Goal: Task Accomplishment & Management: Use online tool/utility

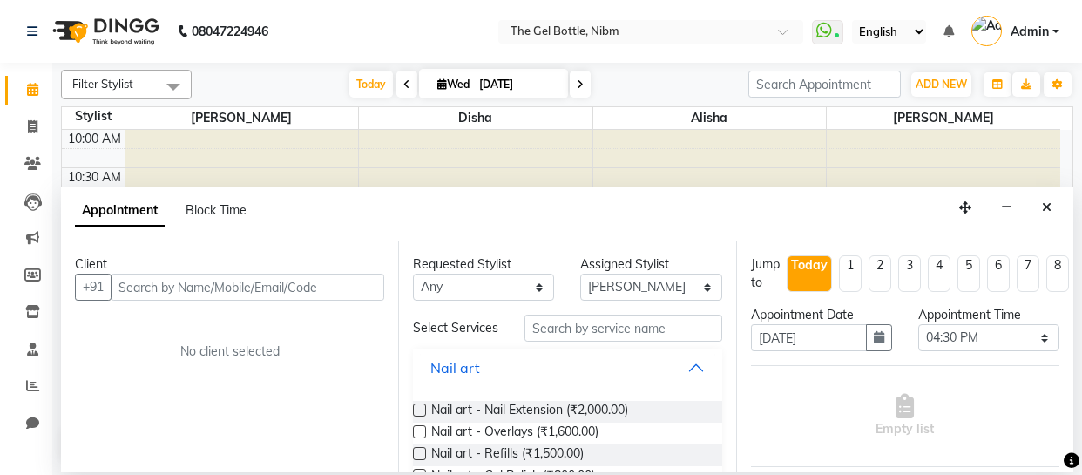
select select "78183"
select select "990"
select select "tentative"
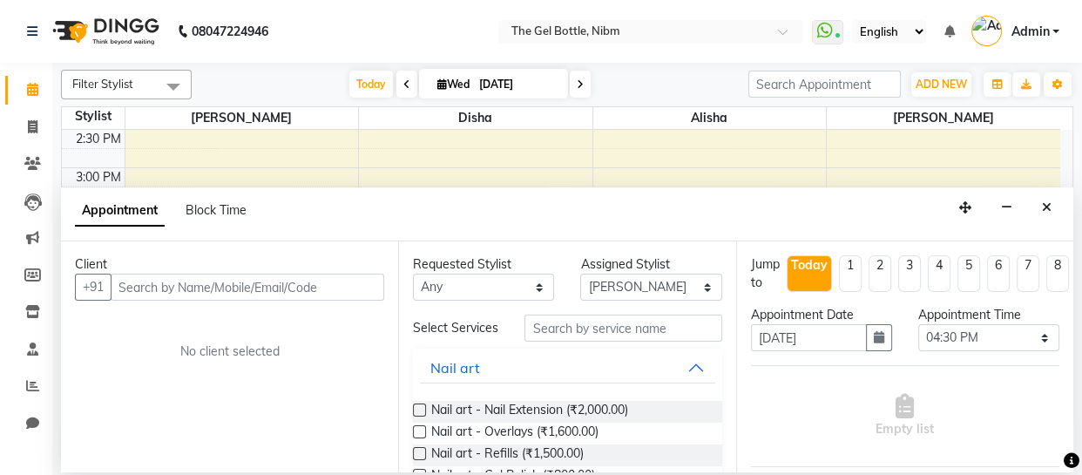
click at [1046, 203] on icon "Close" at bounding box center [1047, 207] width 10 height 12
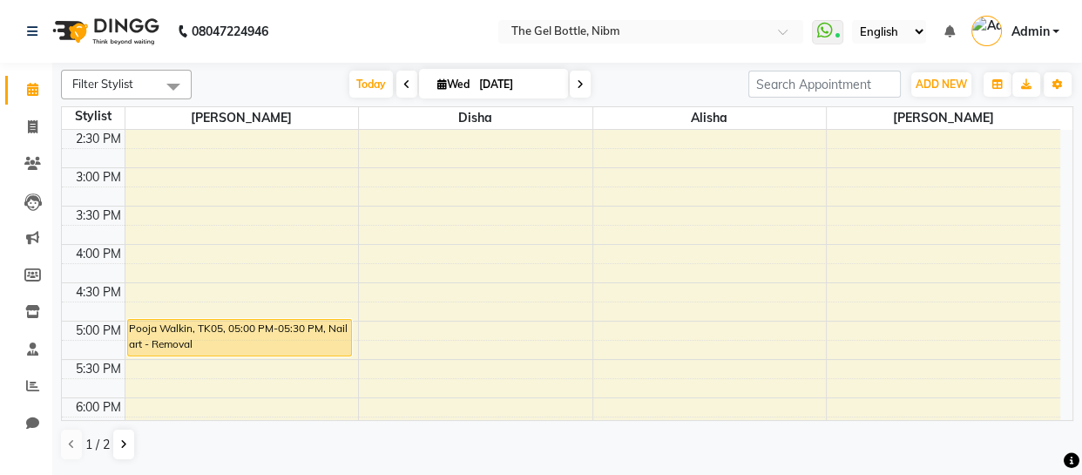
click at [577, 83] on icon at bounding box center [580, 84] width 7 height 10
type input "[DATE]"
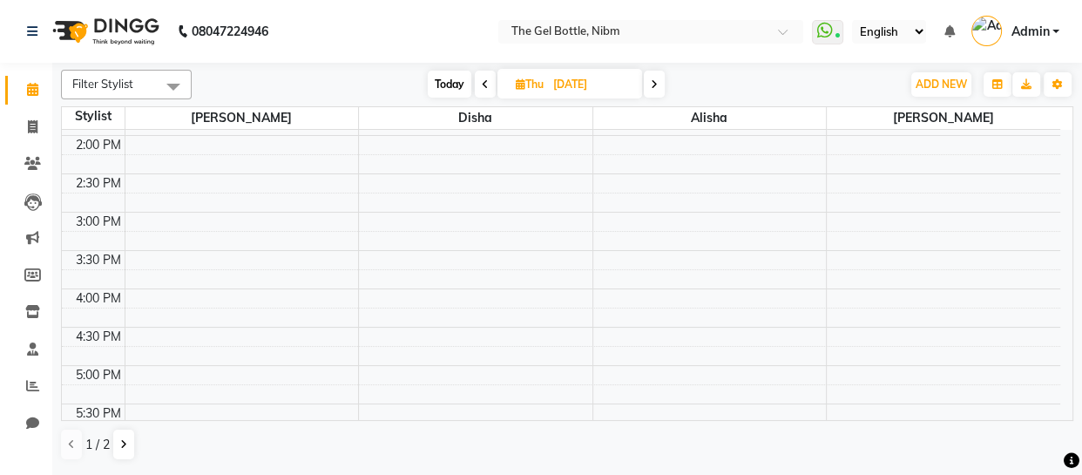
scroll to position [301, 0]
click at [857, 266] on div "10:00 AM 10:30 AM 11:00 AM 11:30 AM 12:00 PM 12:30 PM 1:00 PM 1:30 PM 2:00 PM 2…" at bounding box center [561, 249] width 999 height 843
select select "78183"
select select "tentative"
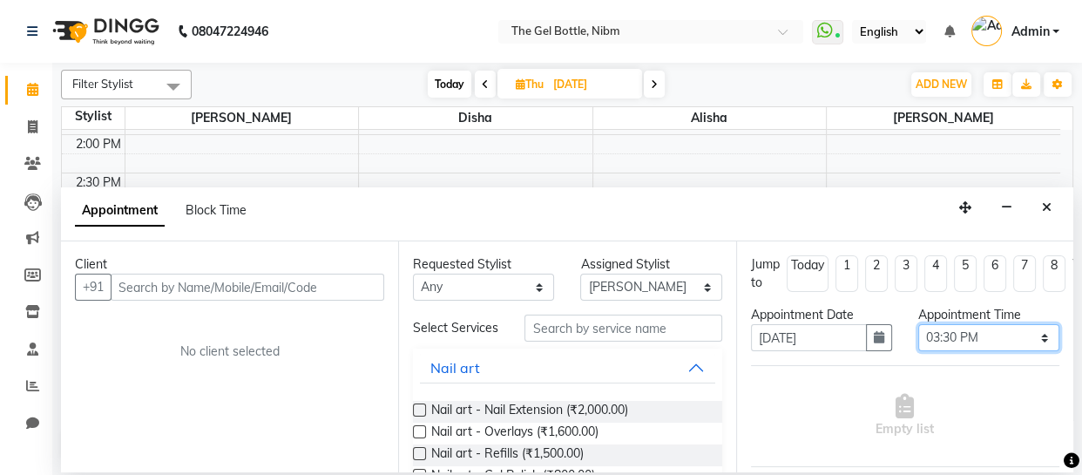
click at [1032, 337] on select "Select 11:00 AM 11:15 AM 11:30 AM 11:45 AM 12:00 PM 12:15 PM 12:30 PM 12:45 PM …" at bounding box center [988, 337] width 141 height 27
select select "945"
click at [918, 324] on select "Select 11:00 AM 11:15 AM 11:30 AM 11:45 AM 12:00 PM 12:15 PM 12:30 PM 12:45 PM …" at bounding box center [988, 337] width 141 height 27
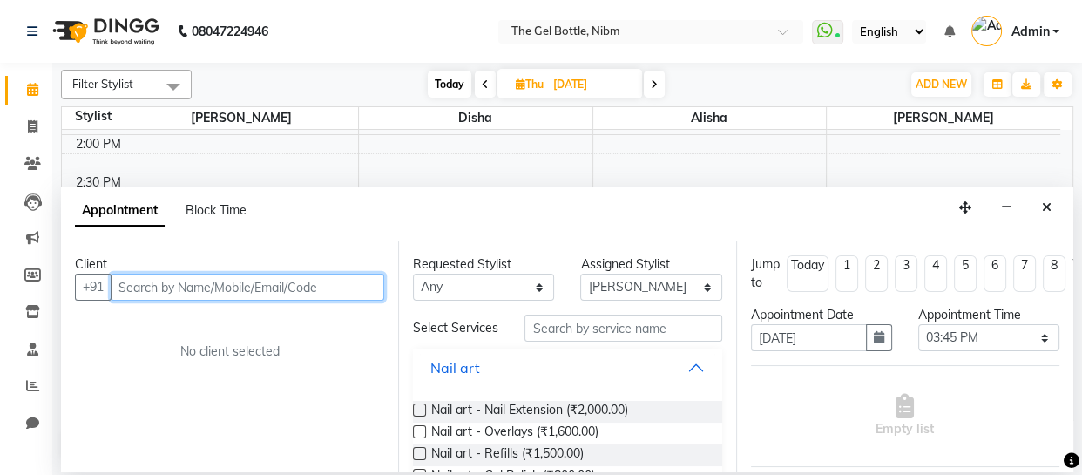
click at [138, 284] on input "text" at bounding box center [248, 287] width 274 height 27
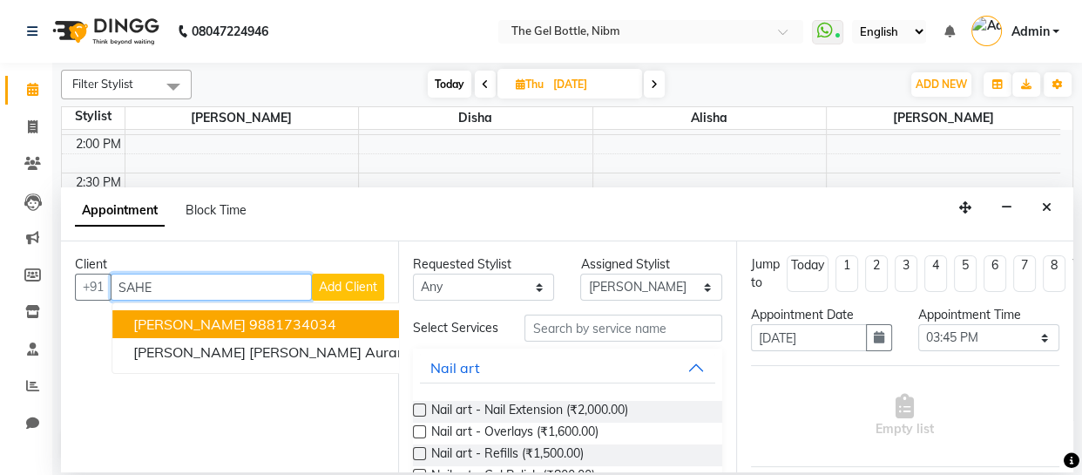
click at [258, 320] on ngb-highlight "9881734034" at bounding box center [292, 323] width 87 height 17
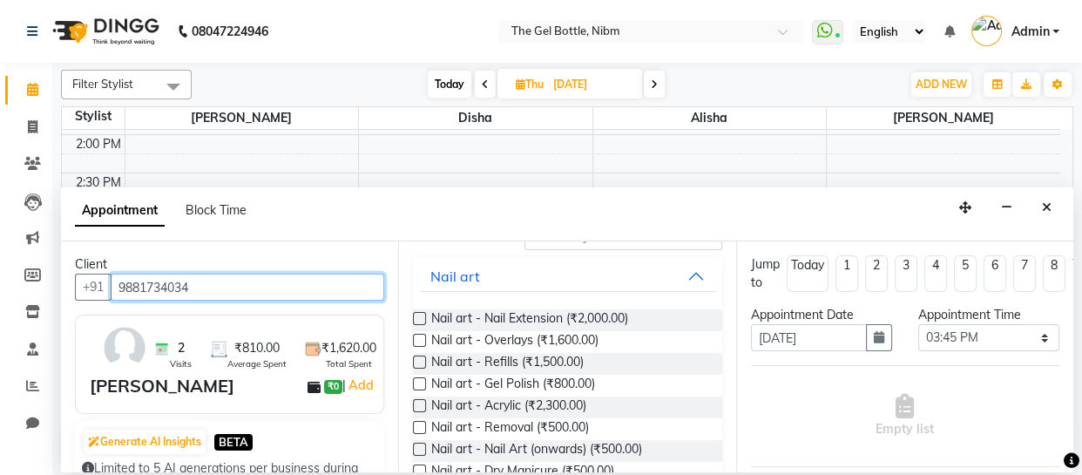
scroll to position [112, 0]
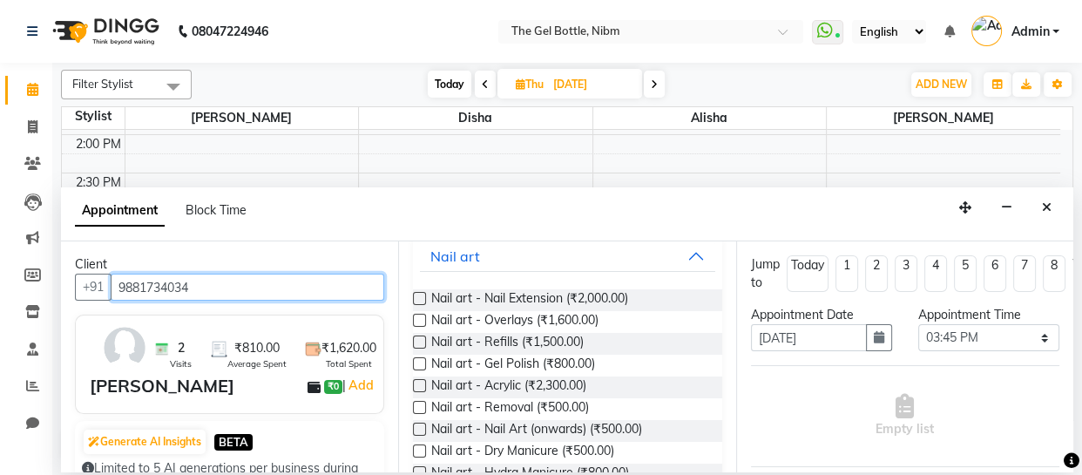
type input "9881734034"
click at [417, 370] on label at bounding box center [419, 363] width 13 height 13
click at [417, 371] on input "checkbox" at bounding box center [418, 365] width 11 height 11
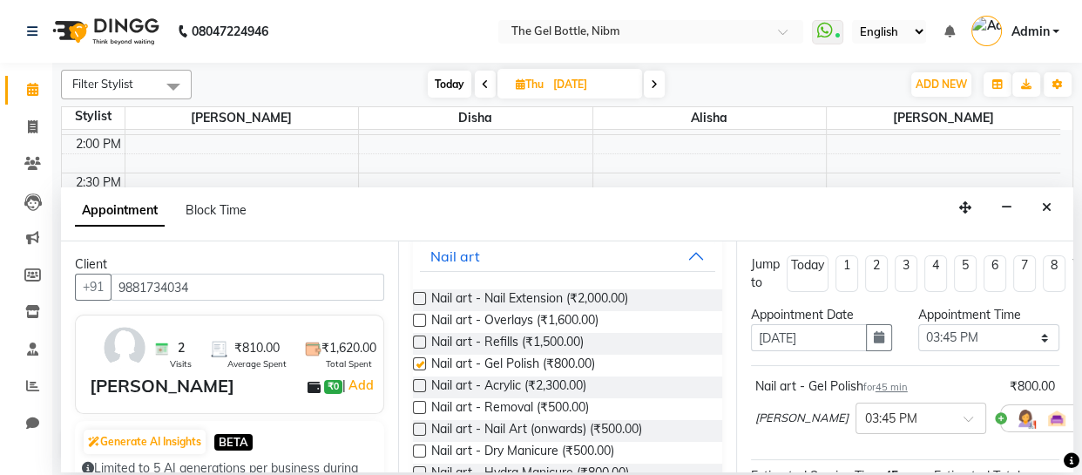
checkbox input "false"
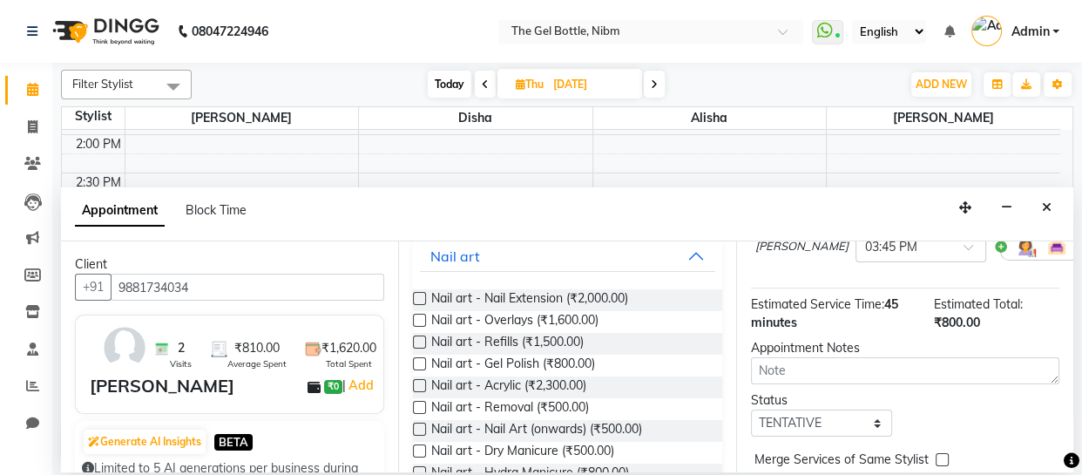
scroll to position [191, 0]
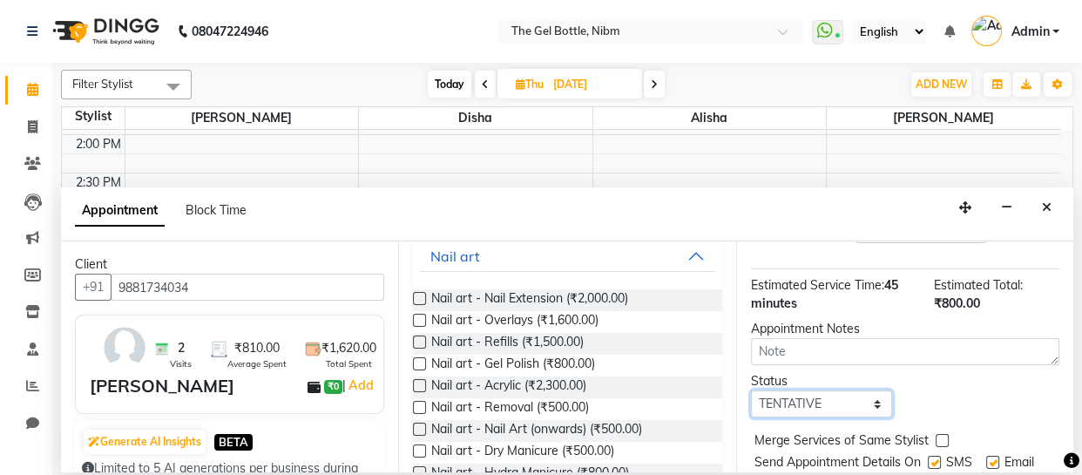
click at [872, 403] on select "Select TENTATIVE CONFIRM UPCOMING" at bounding box center [821, 403] width 141 height 27
select select "confirm booking"
click at [751, 390] on select "Select TENTATIVE CONFIRM UPCOMING" at bounding box center [821, 403] width 141 height 27
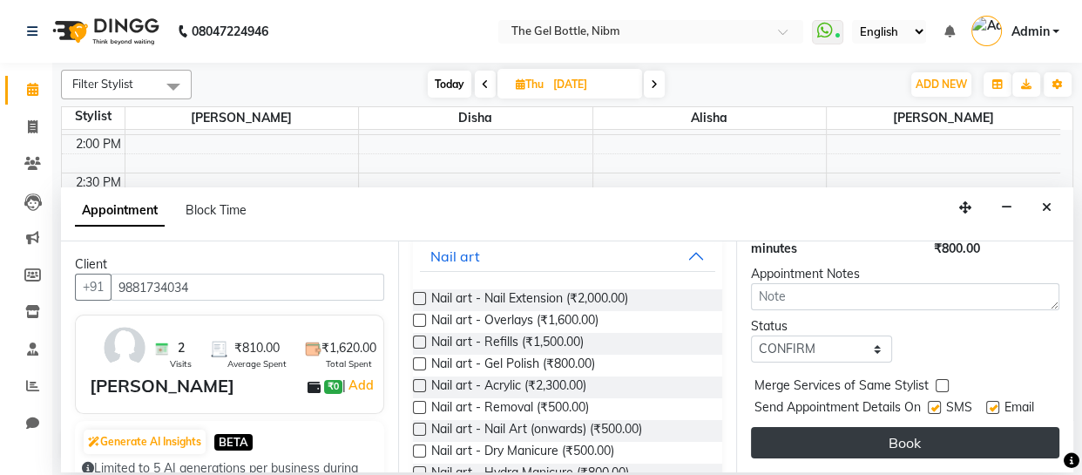
click at [905, 435] on button "Book" at bounding box center [905, 442] width 308 height 31
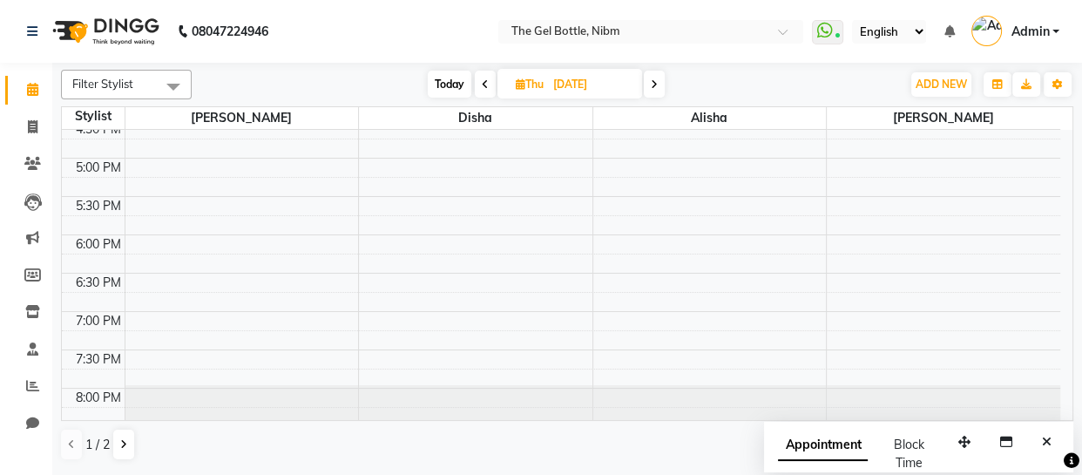
scroll to position [509, 0]
click at [154, 278] on div "10:00 AM 10:30 AM 11:00 AM 11:30 AM 12:00 PM 12:30 PM 1:00 PM 1:30 PM 2:00 PM 2…" at bounding box center [561, 42] width 999 height 843
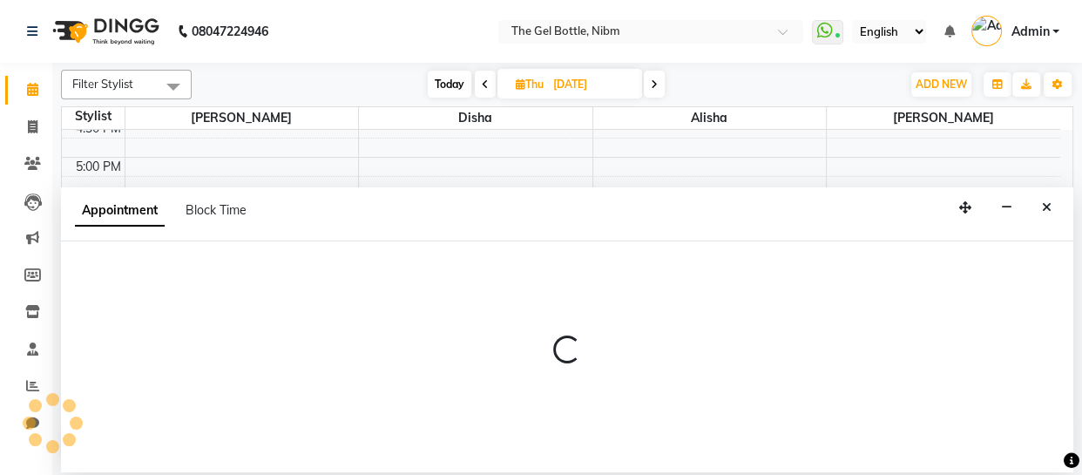
select select "69368"
select select "1110"
select select "tentative"
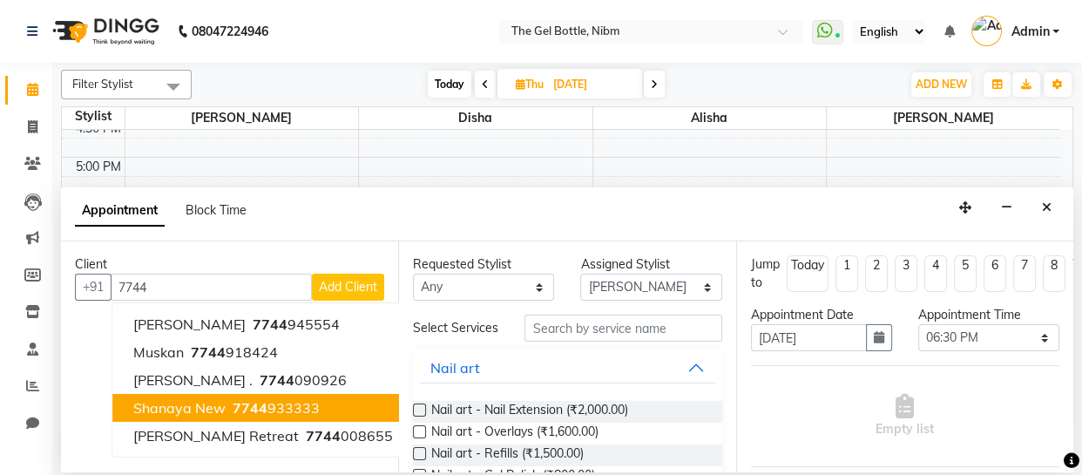
click at [240, 404] on span "7744" at bounding box center [250, 407] width 35 height 17
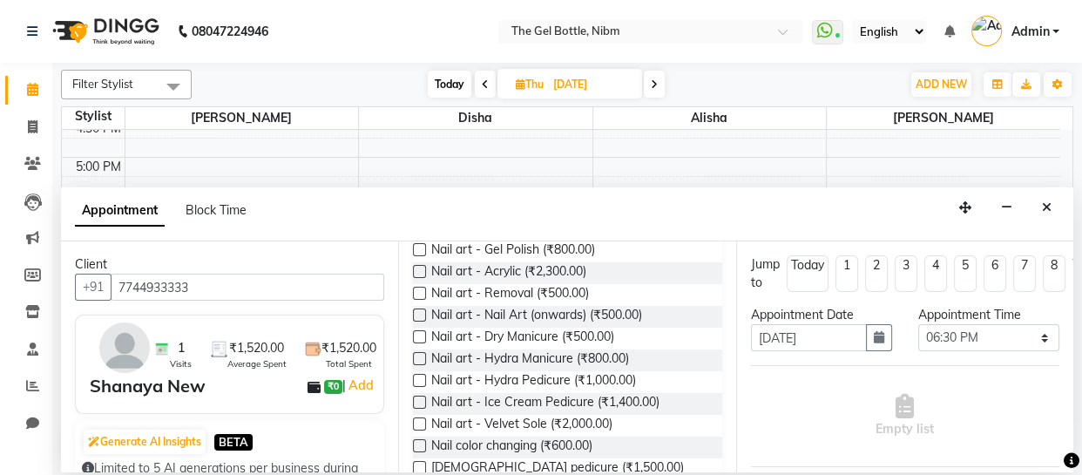
scroll to position [228, 0]
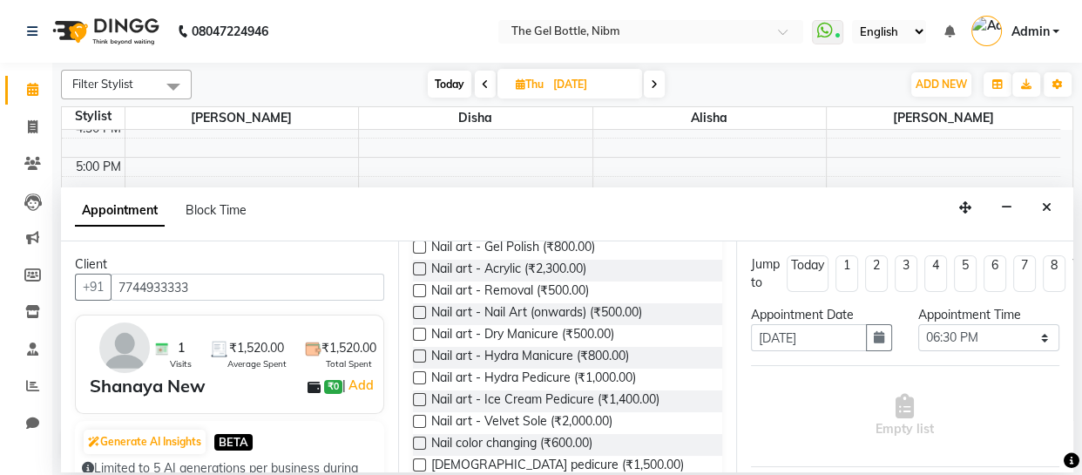
type input "7744933333"
click at [416, 254] on label at bounding box center [419, 246] width 13 height 13
click at [416, 254] on input "checkbox" at bounding box center [418, 248] width 11 height 11
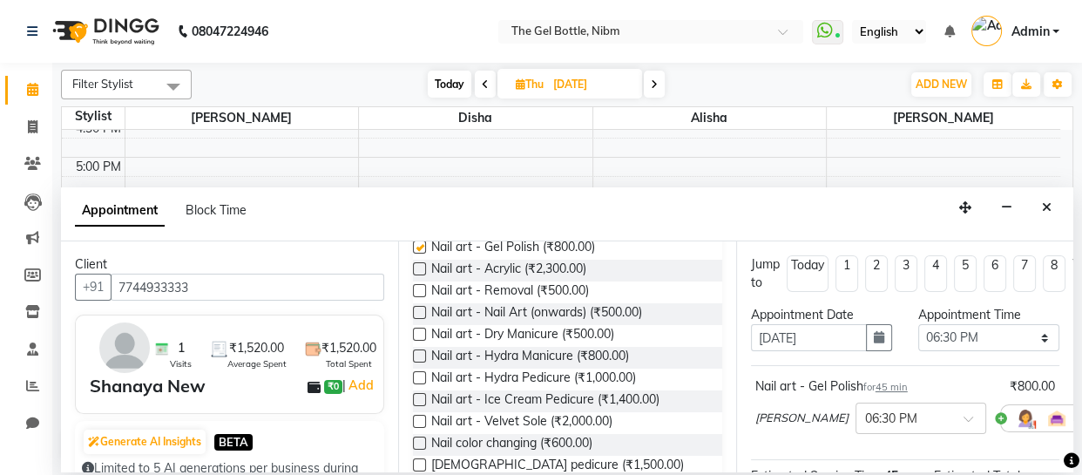
checkbox input "false"
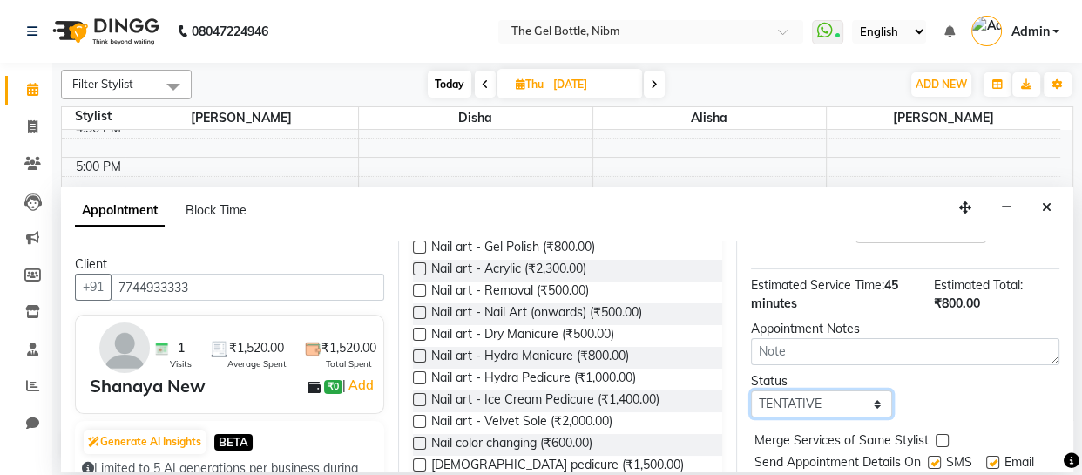
click at [870, 400] on select "Select TENTATIVE CONFIRM UPCOMING" at bounding box center [821, 403] width 141 height 27
select select "confirm booking"
click at [751, 390] on select "Select TENTATIVE CONFIRM UPCOMING" at bounding box center [821, 403] width 141 height 27
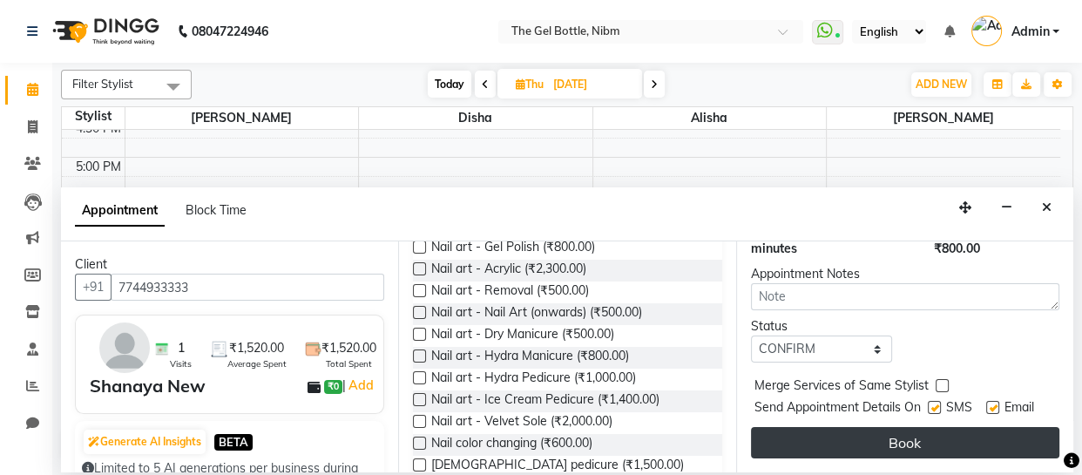
click at [897, 431] on button "Book" at bounding box center [905, 442] width 308 height 31
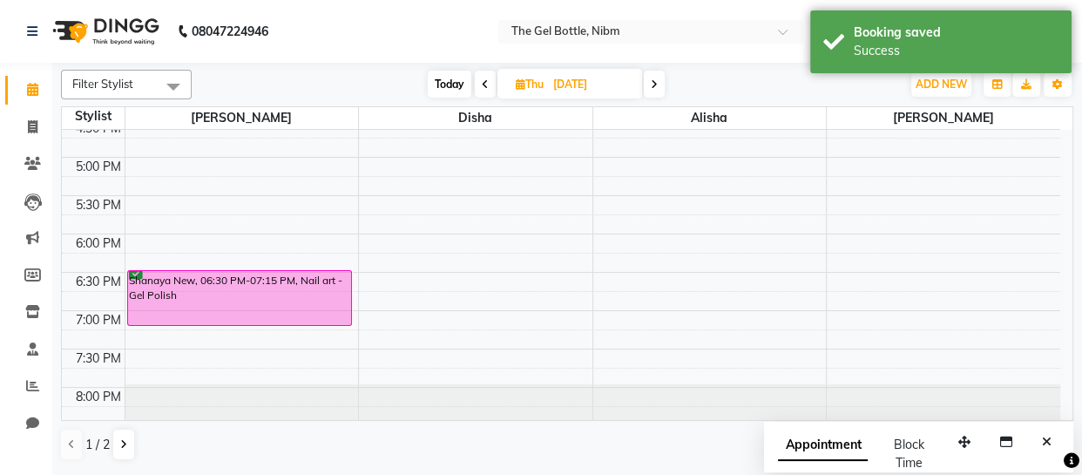
click at [482, 84] on icon at bounding box center [485, 84] width 7 height 10
type input "[DATE]"
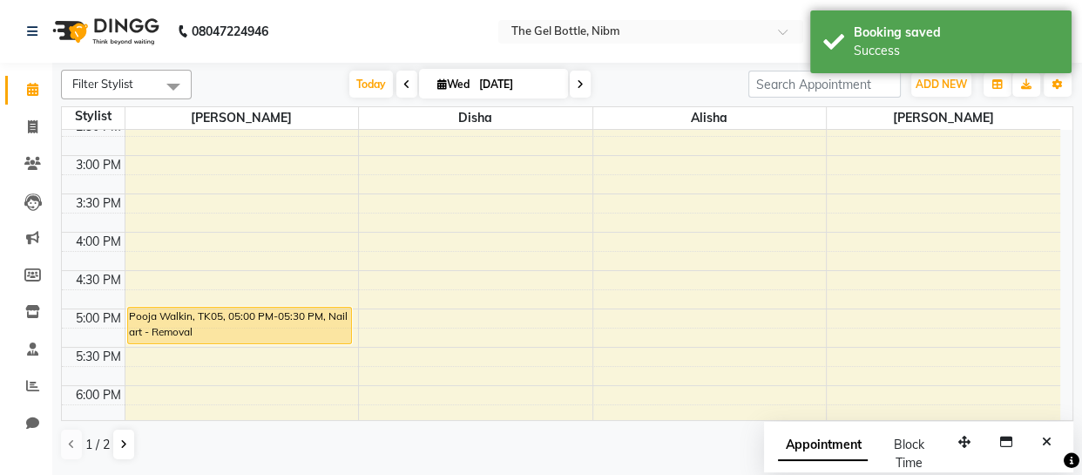
scroll to position [359, 0]
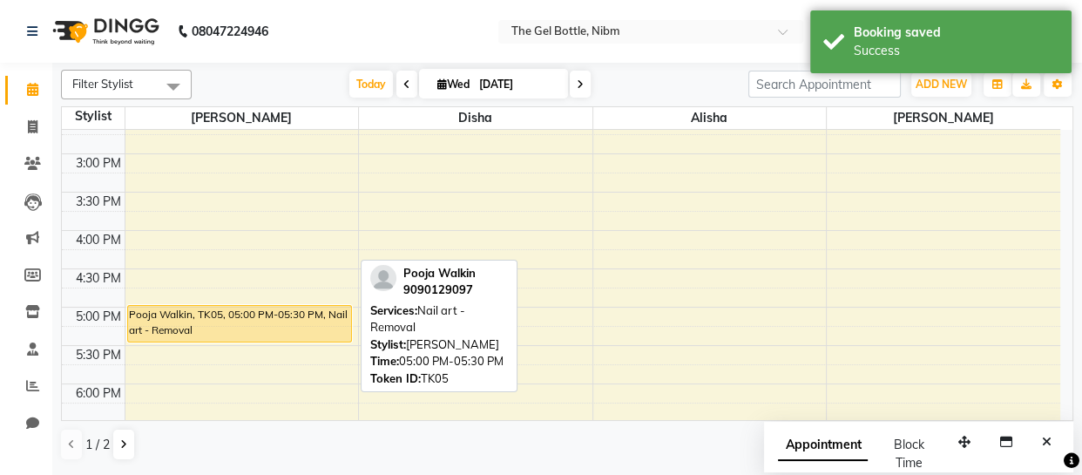
click at [205, 318] on div "Pooja Walkin, TK05, 05:00 PM-05:30 PM, Nail art - Removal" at bounding box center [240, 324] width 224 height 36
select select "1"
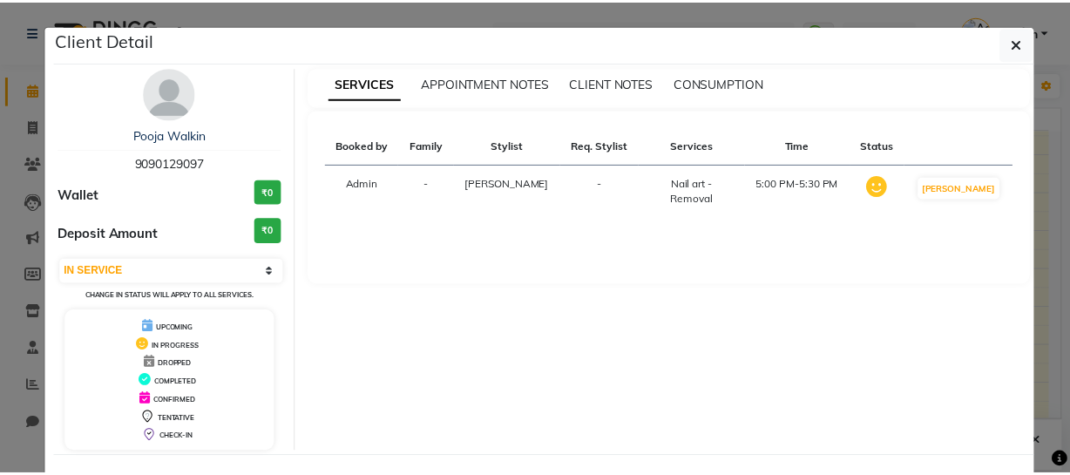
scroll to position [70, 0]
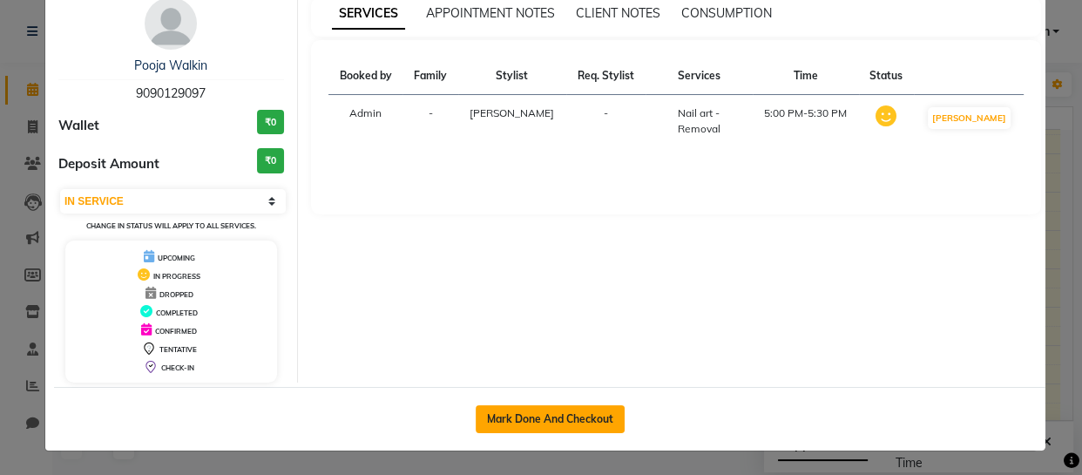
click at [532, 415] on button "Mark Done And Checkout" at bounding box center [550, 419] width 149 height 28
select select "service"
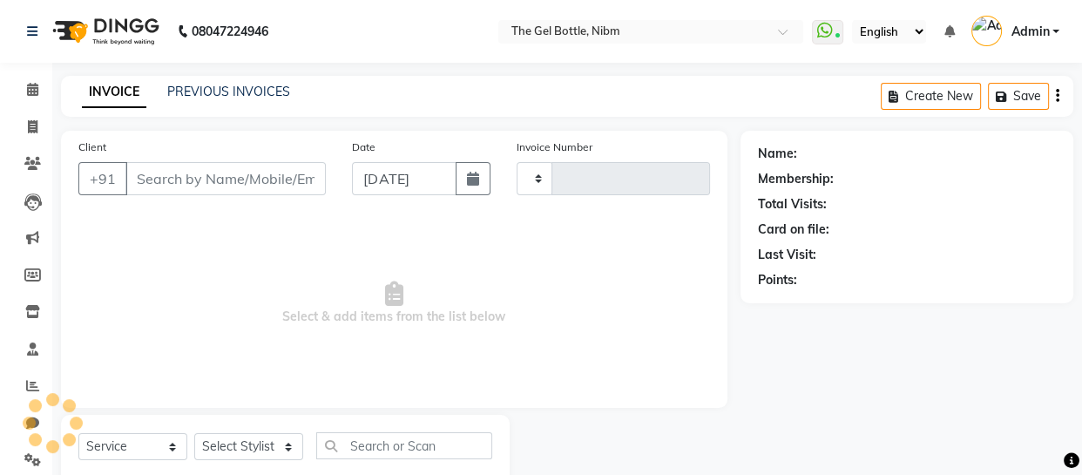
type input "0289"
select select "3"
select select "7762"
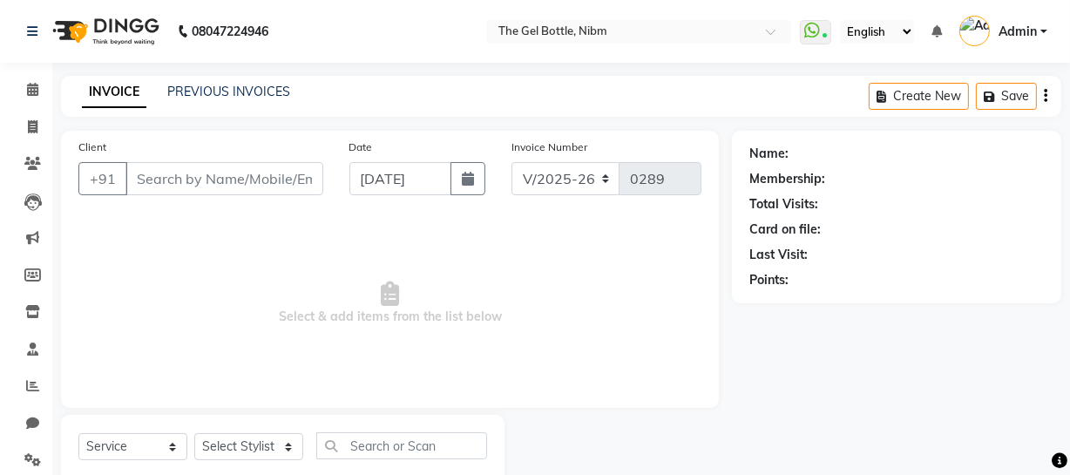
type input "9090129097"
select select "69368"
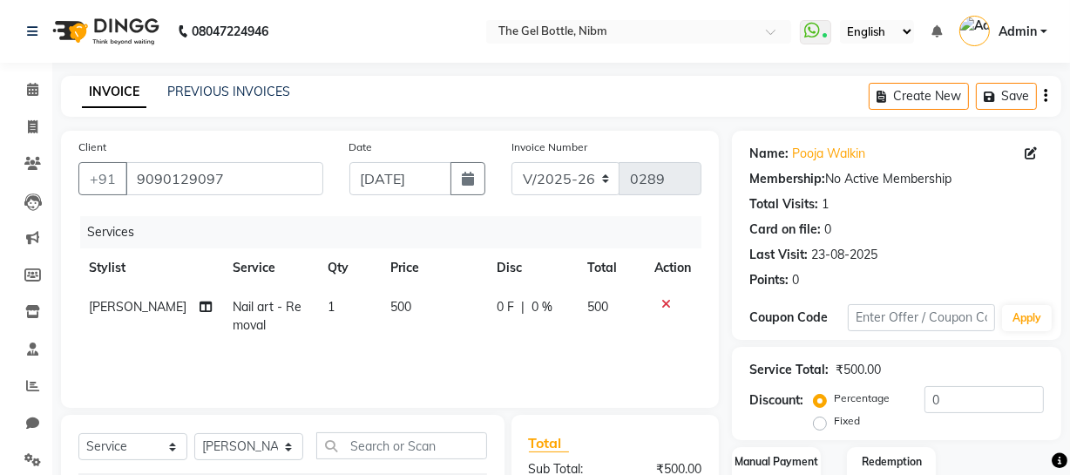
click at [834, 421] on label "Fixed" at bounding box center [847, 421] width 26 height 16
click at [821, 421] on input "Fixed" at bounding box center [823, 421] width 12 height 12
radio input "true"
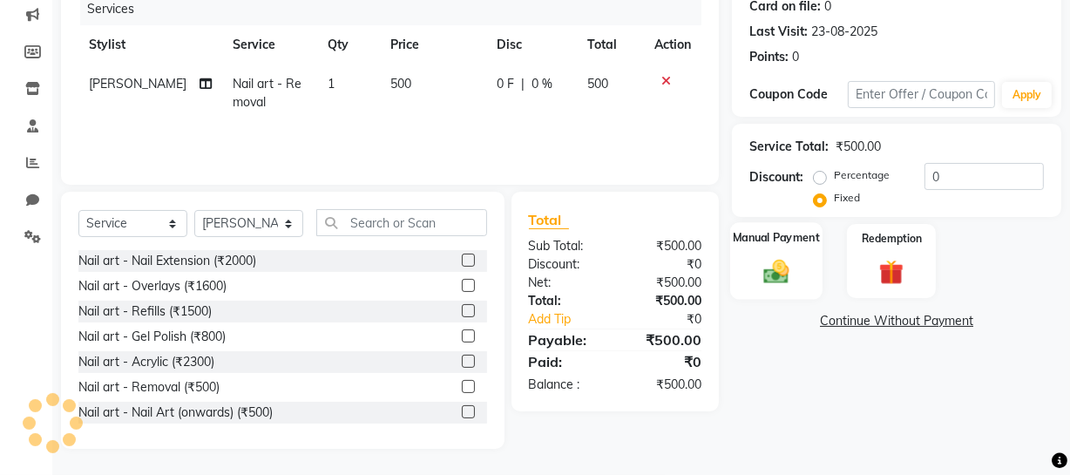
click at [773, 275] on img at bounding box center [776, 271] width 42 height 30
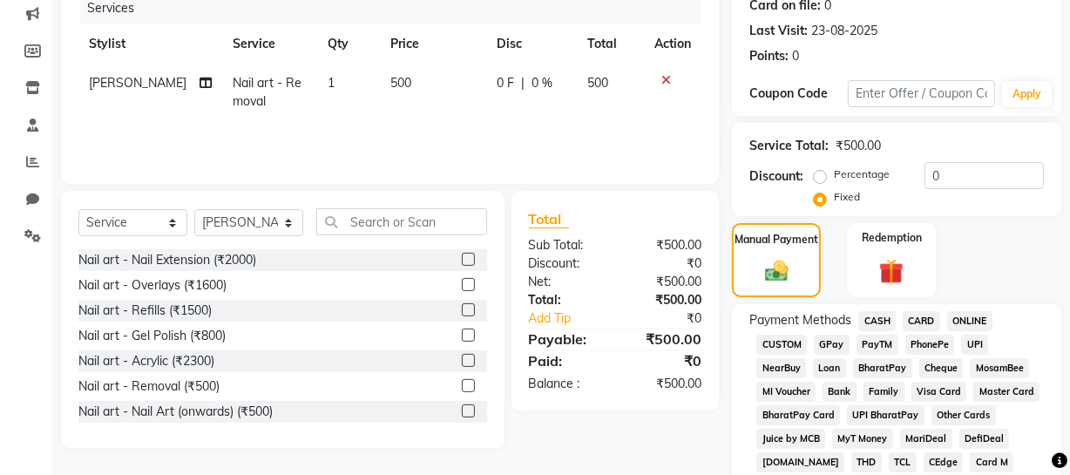
click at [830, 345] on span "GPay" at bounding box center [832, 345] width 36 height 20
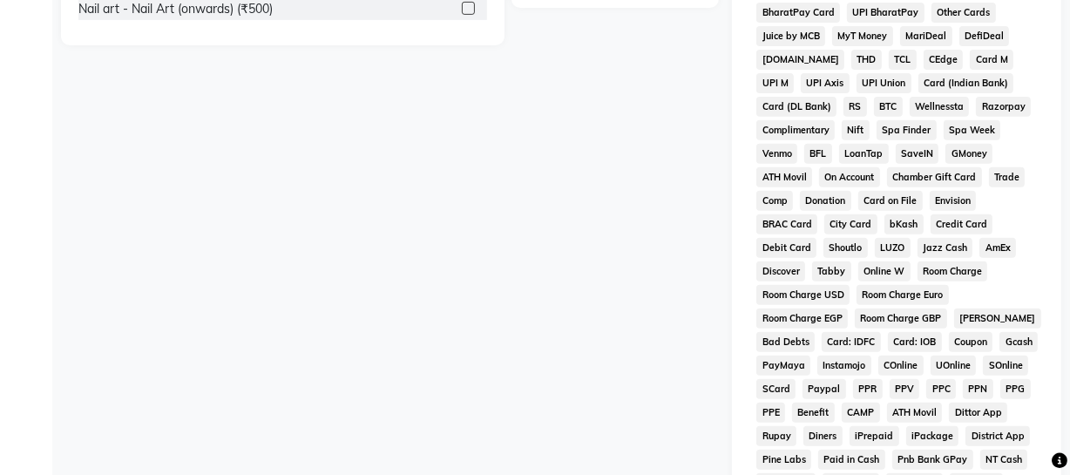
scroll to position [923, 0]
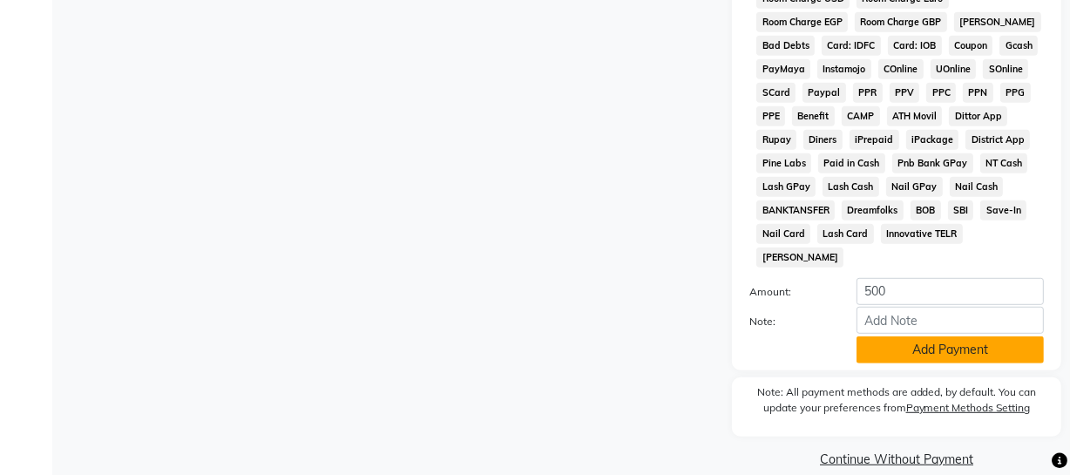
click at [937, 336] on button "Add Payment" at bounding box center [950, 349] width 187 height 27
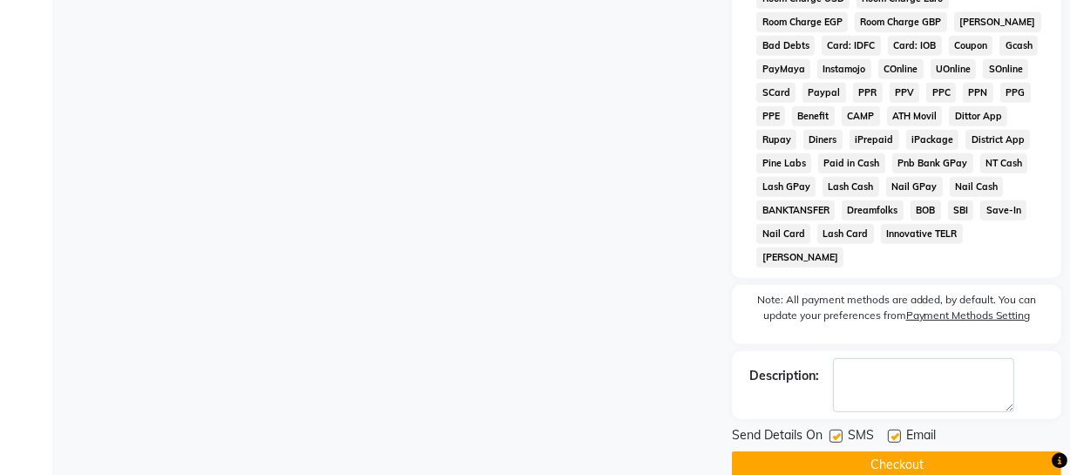
click at [898, 451] on button "Checkout" at bounding box center [896, 464] width 329 height 27
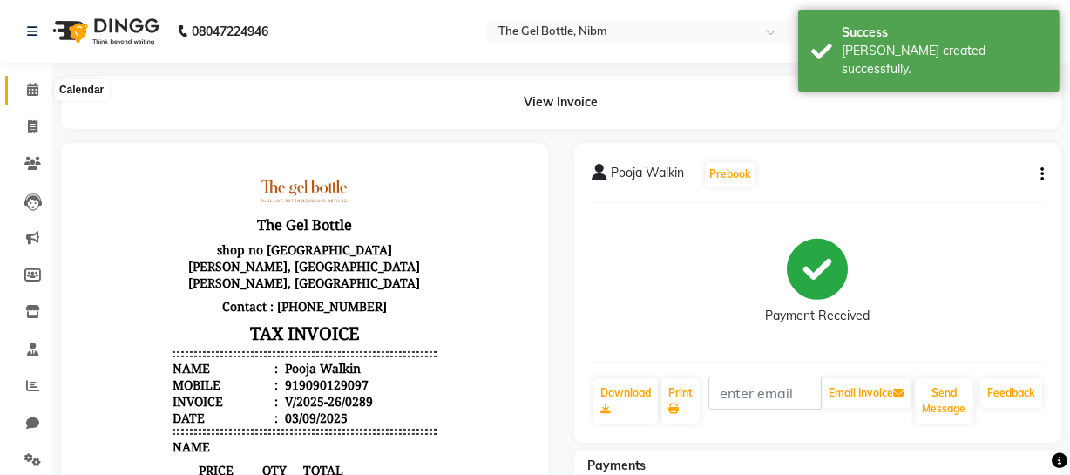
click at [31, 91] on icon at bounding box center [32, 89] width 11 height 13
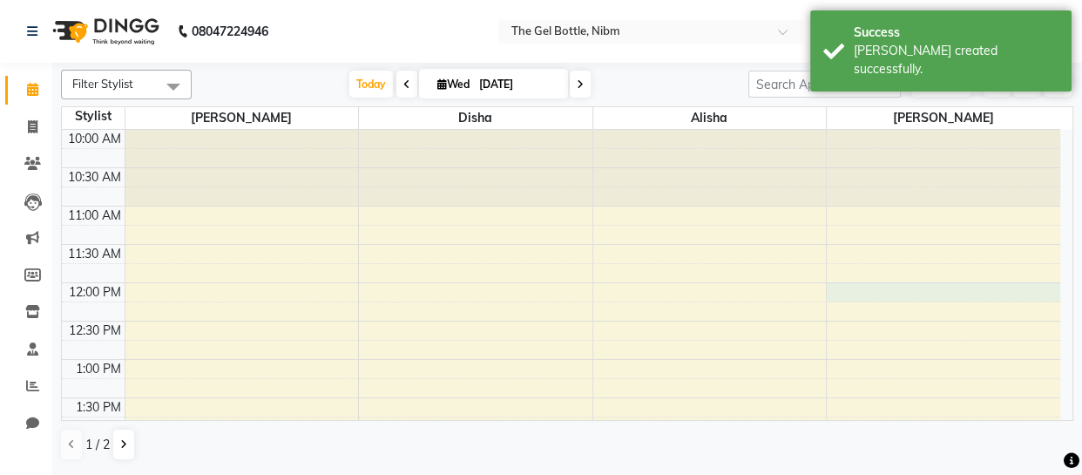
select select "78183"
select select "tentative"
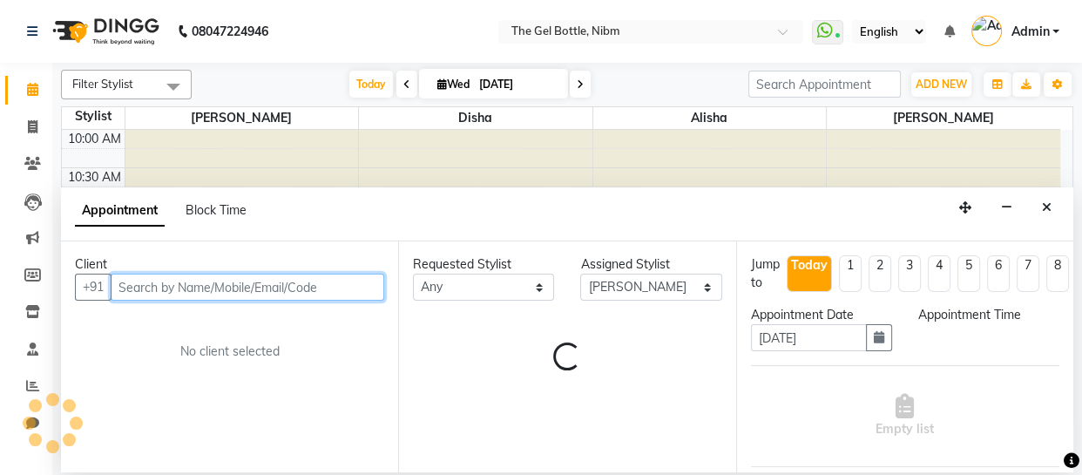
select select "720"
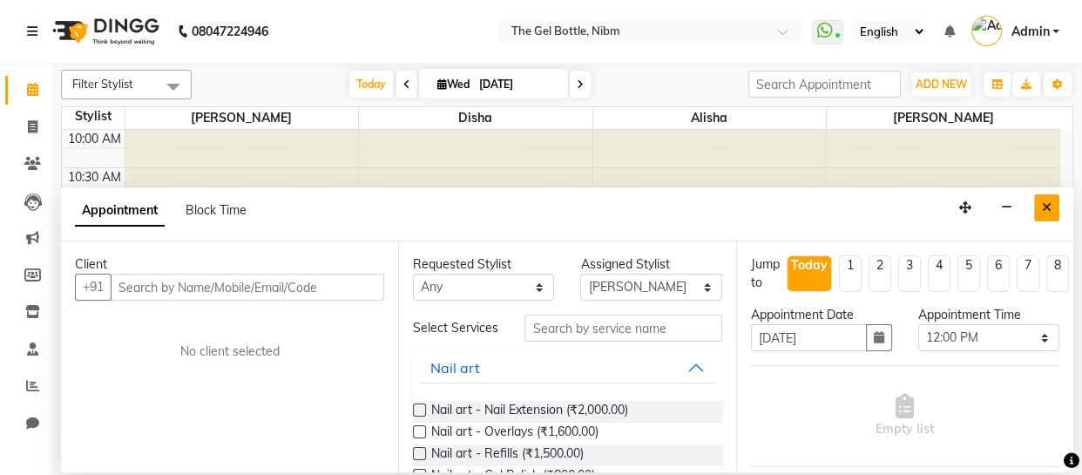
click at [1046, 207] on icon "Close" at bounding box center [1047, 207] width 10 height 12
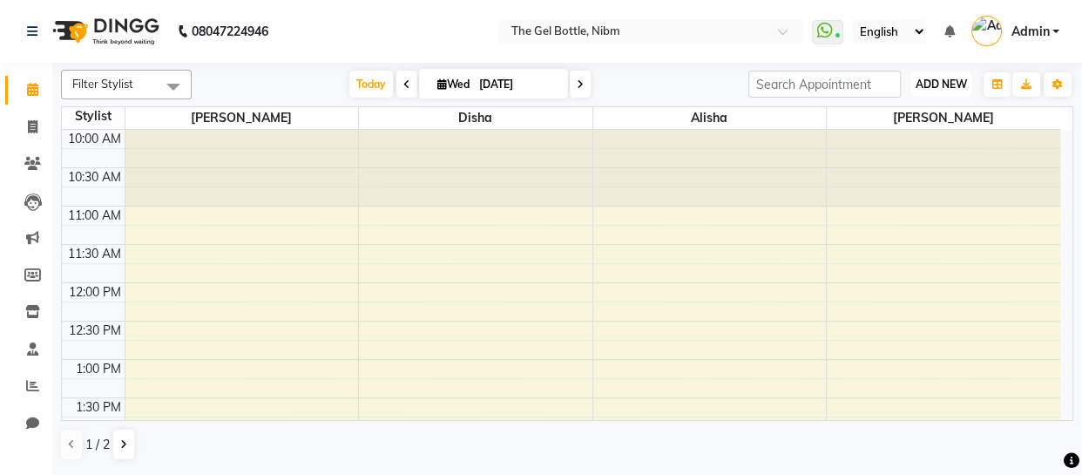
click at [933, 80] on span "ADD NEW" at bounding box center [941, 84] width 51 height 13
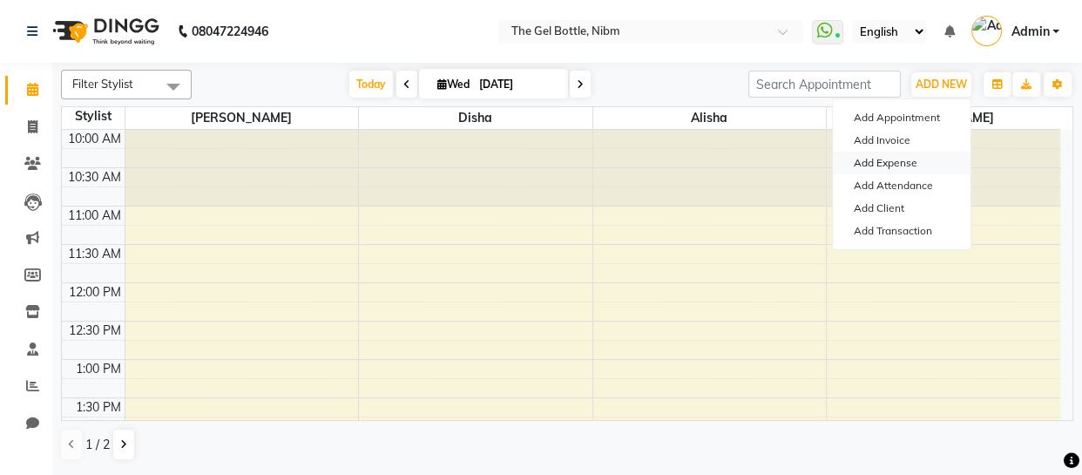
click at [902, 160] on link "Add Expense" at bounding box center [902, 163] width 138 height 23
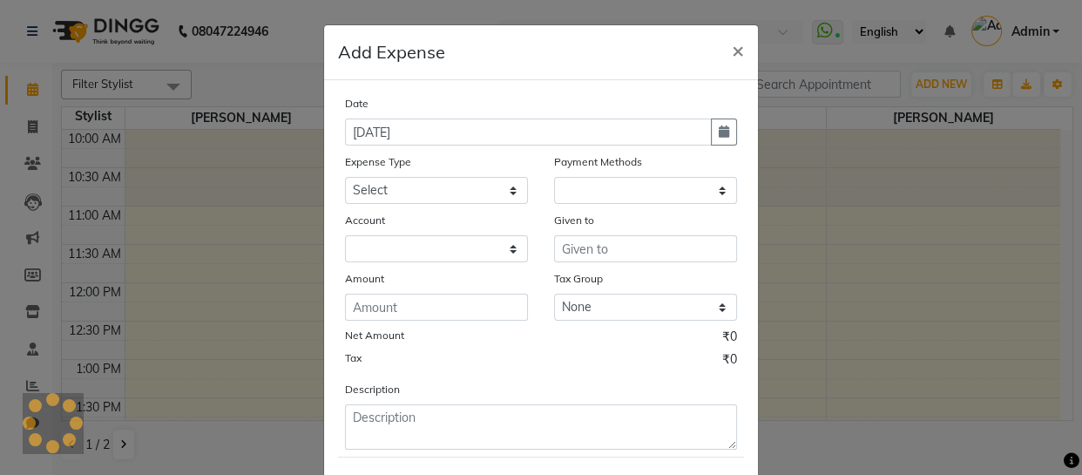
select select "1"
select select "6903"
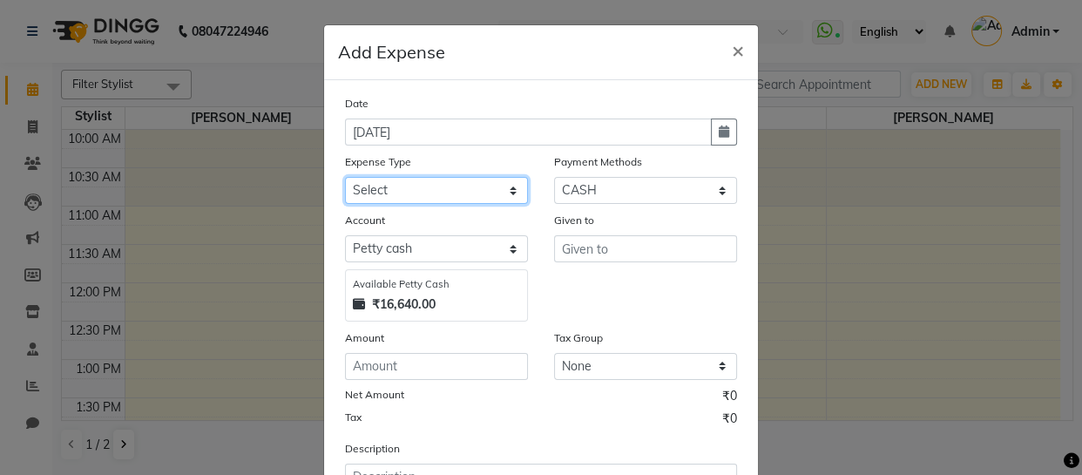
click at [505, 188] on select "Select Advance Salary Bank charges Car maintenance Cash transfer to bank Cash t…" at bounding box center [436, 190] width 183 height 27
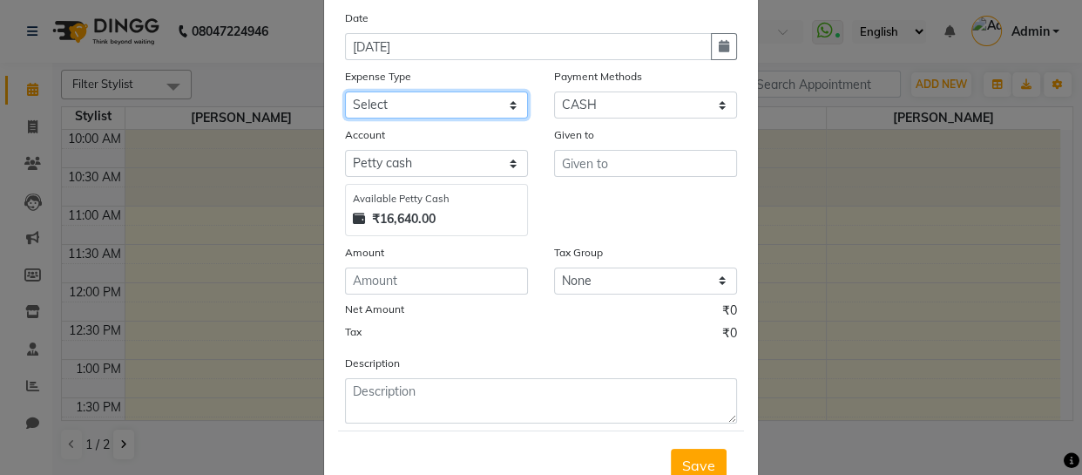
scroll to position [85, 0]
click at [507, 104] on select "Select Advance Salary Bank charges Car maintenance Cash transfer to bank Cash t…" at bounding box center [436, 104] width 183 height 27
select select "9"
click at [345, 92] on select "Select Advance Salary Bank charges Car maintenance Cash transfer to bank Cash t…" at bounding box center [436, 104] width 183 height 27
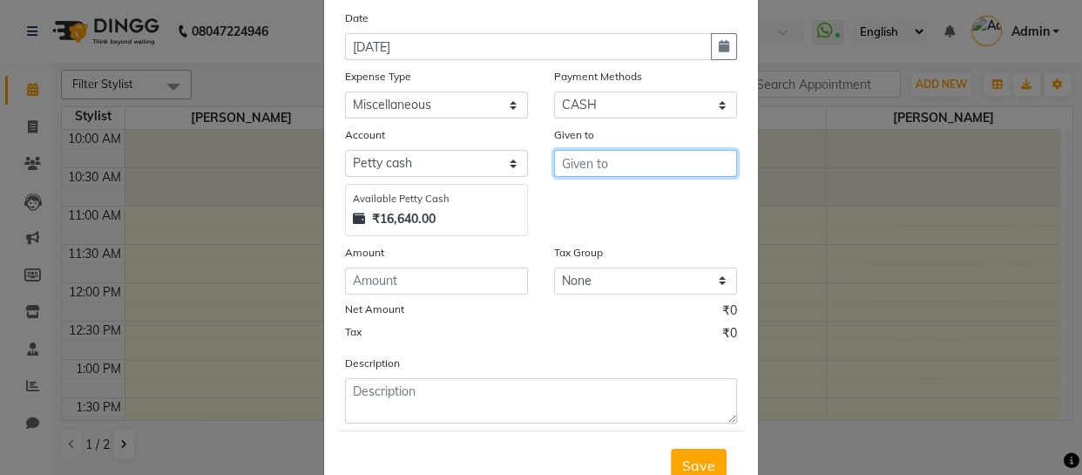
click at [591, 166] on input "text" at bounding box center [645, 163] width 183 height 27
type input "ELECTRICIAN"
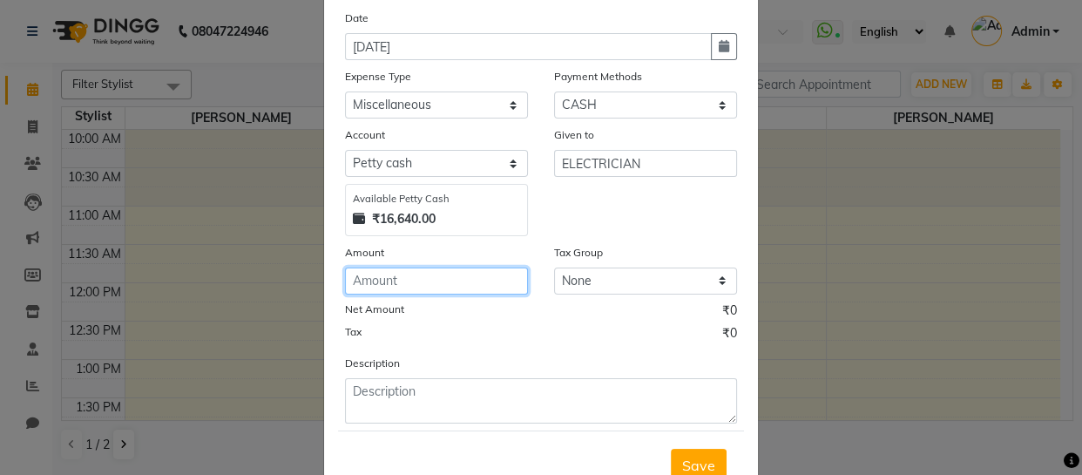
click at [409, 279] on input "number" at bounding box center [436, 280] width 183 height 27
type input "100"
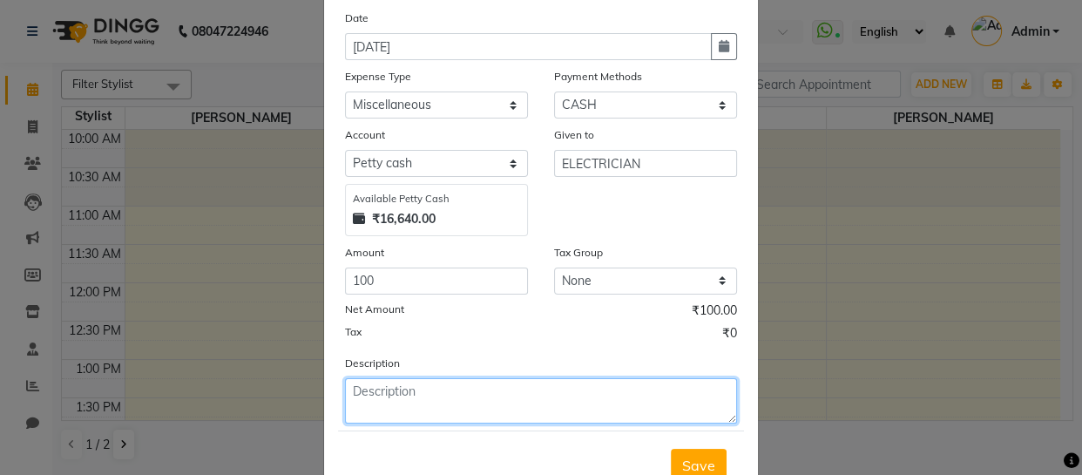
click at [370, 396] on textarea at bounding box center [541, 400] width 392 height 45
type textarea "ELECTRICIAN FOR PETROL"
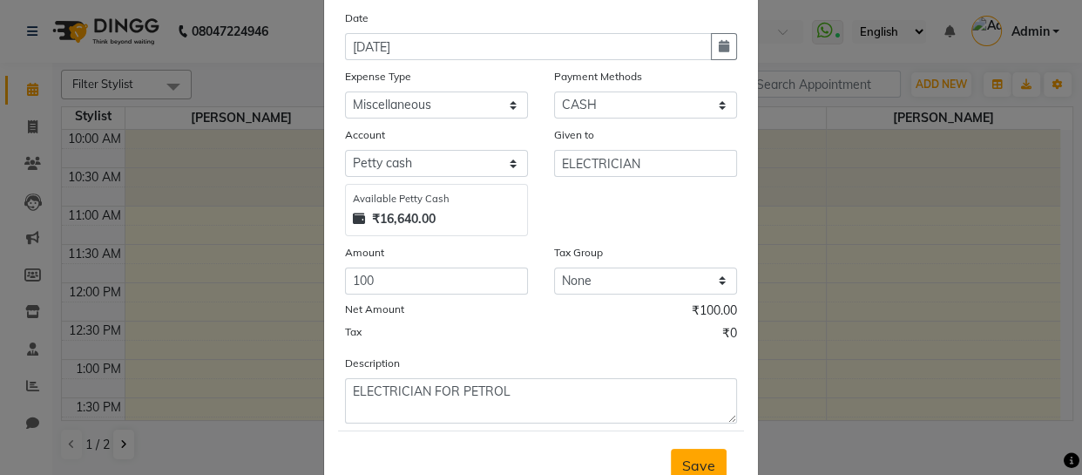
click at [704, 457] on span "Save" at bounding box center [698, 465] width 33 height 17
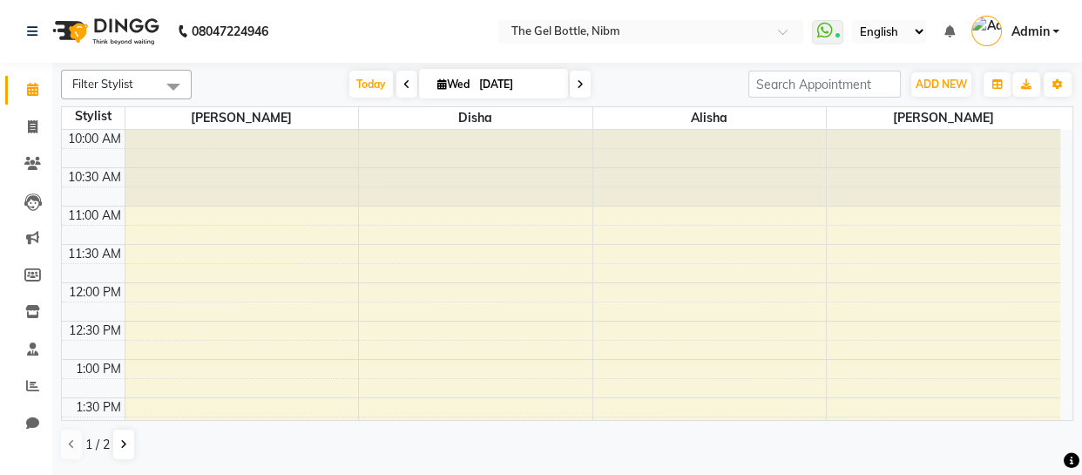
click at [868, 206] on td at bounding box center [593, 215] width 936 height 19
click at [941, 78] on span "ADD NEW" at bounding box center [941, 84] width 51 height 13
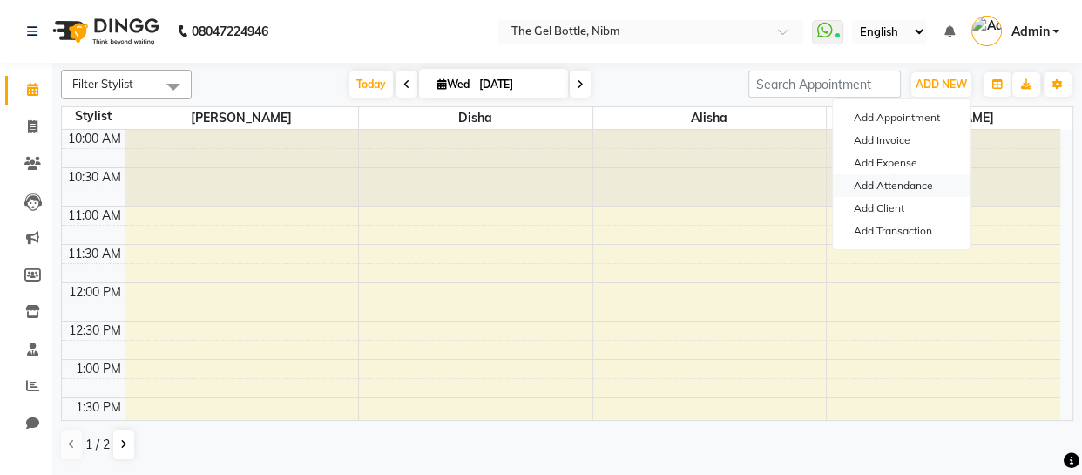
click at [880, 184] on link "Add Attendance" at bounding box center [902, 185] width 138 height 23
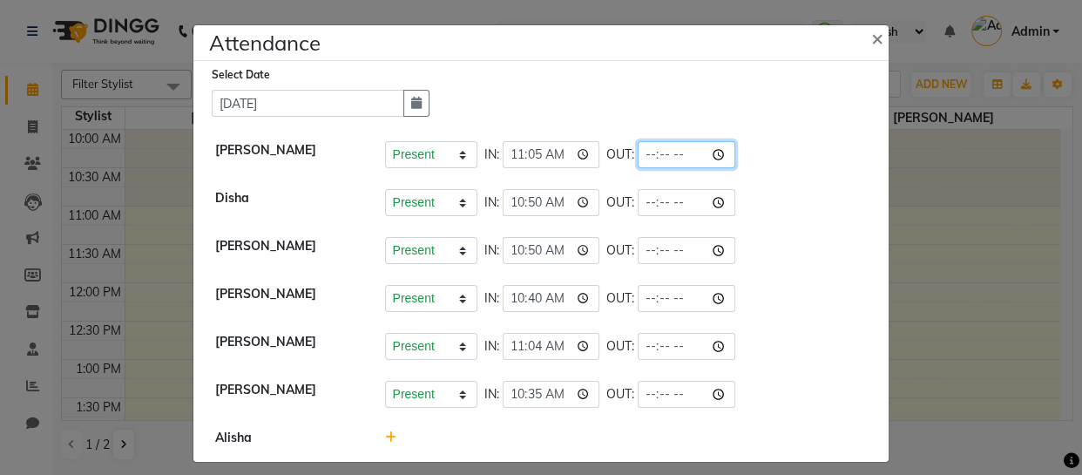
click at [670, 155] on input "time" at bounding box center [687, 154] width 98 height 27
click at [638, 155] on input "time" at bounding box center [687, 154] width 98 height 27
type input "19:00"
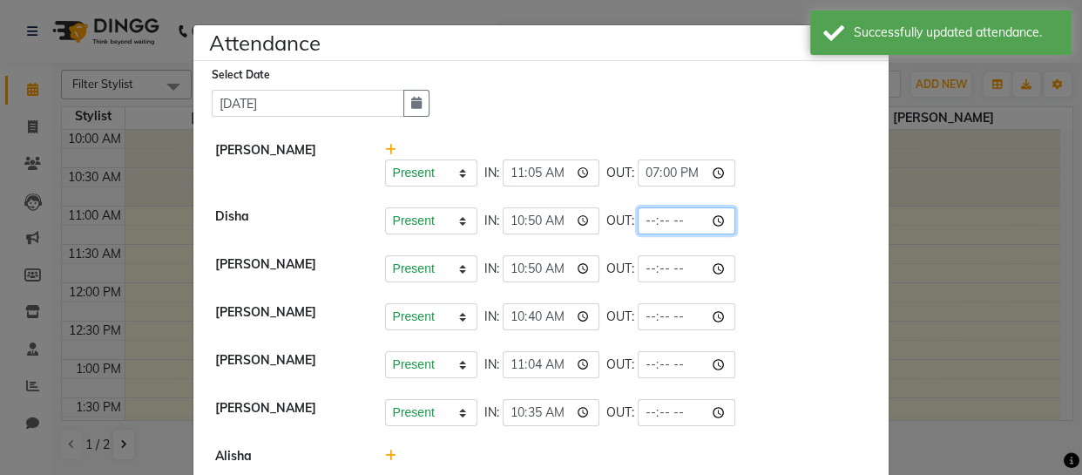
click at [638, 219] on input "time" at bounding box center [687, 220] width 98 height 27
type input "19:00"
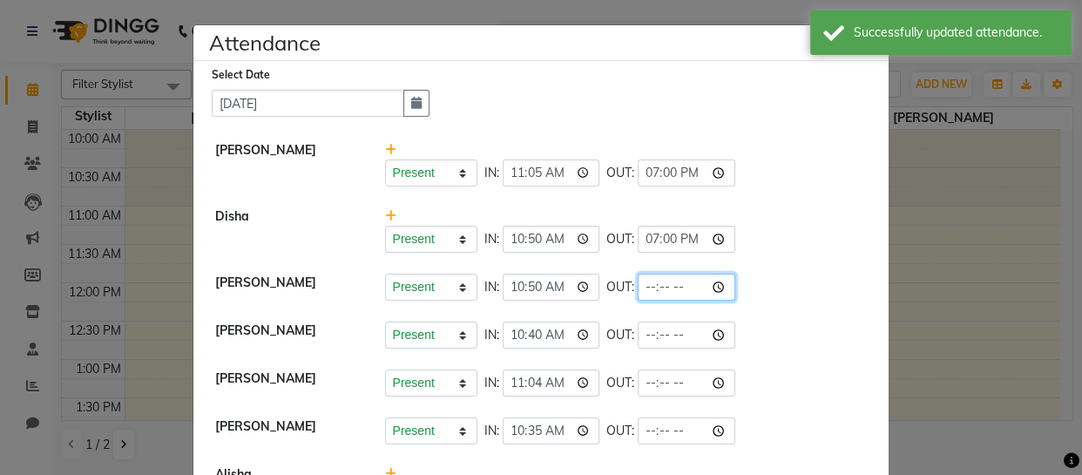
click at [638, 285] on input "time" at bounding box center [687, 287] width 98 height 27
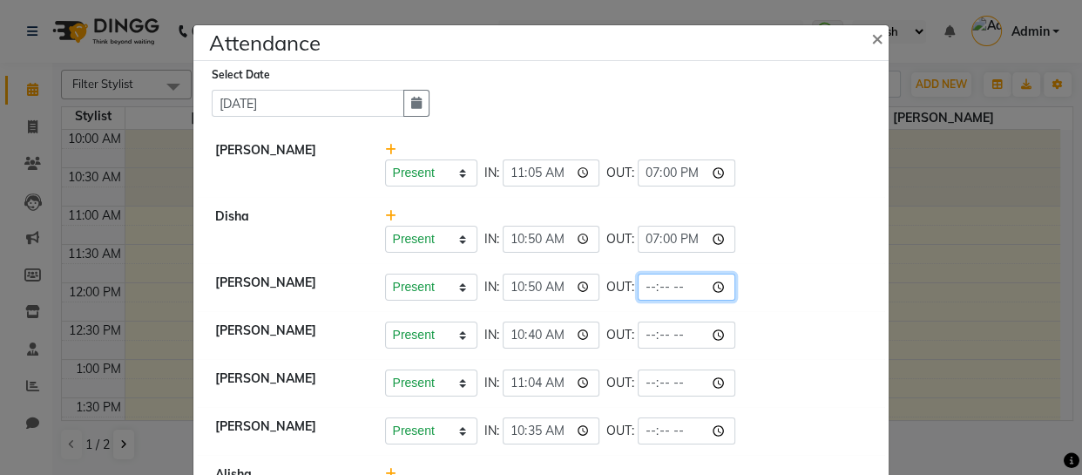
type input "19:00"
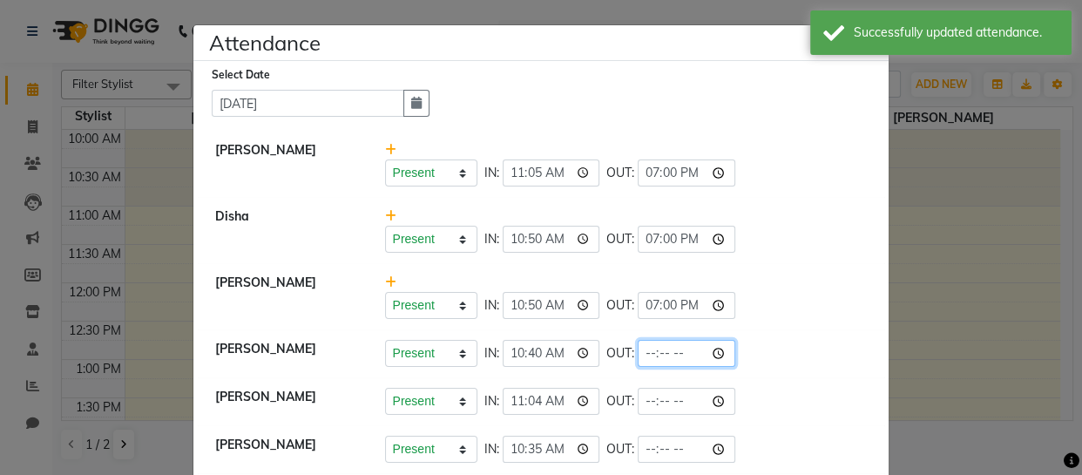
click at [638, 354] on input "time" at bounding box center [687, 353] width 98 height 27
type input "19:00"
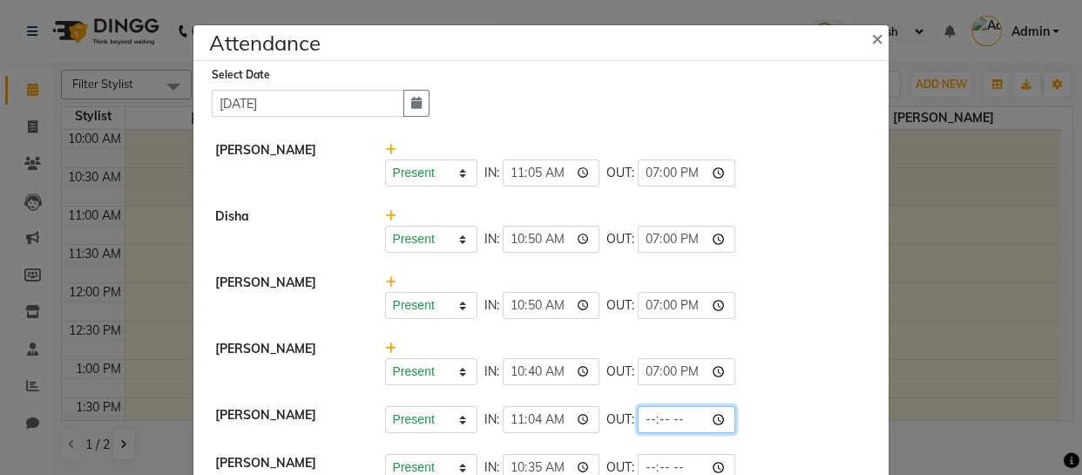
click at [638, 418] on input "time" at bounding box center [687, 419] width 98 height 27
type input "19:00"
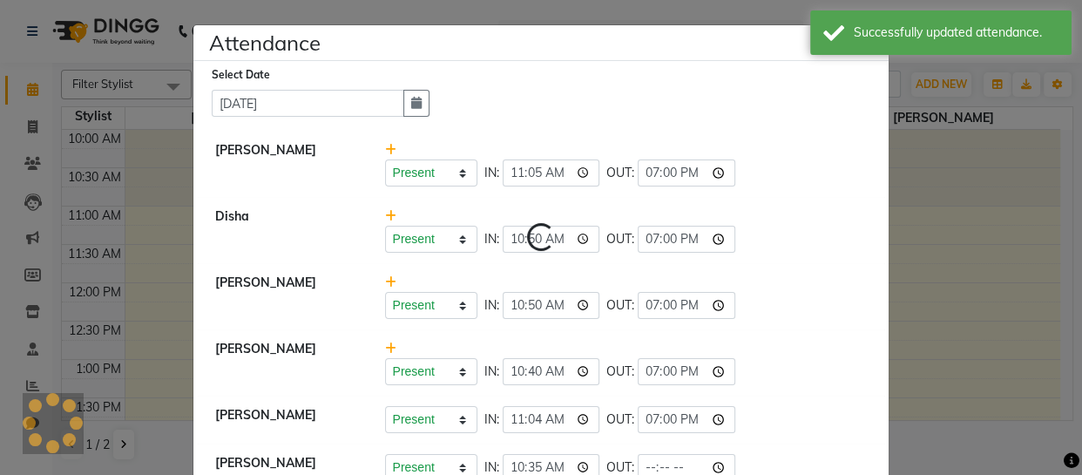
click at [701, 419] on div "Present Absent Late Half Day Weekly Off IN: 11:04 OUT: 19:00" at bounding box center [626, 419] width 483 height 27
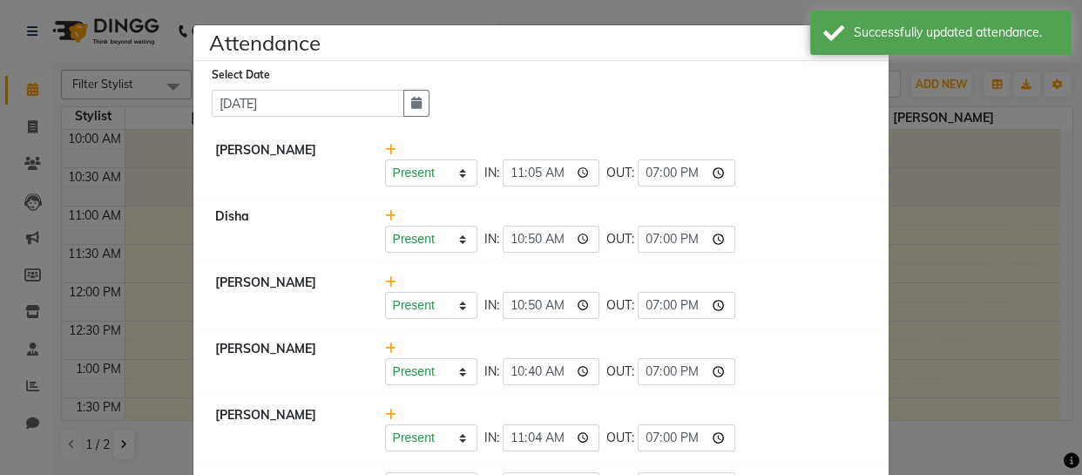
scroll to position [104, 0]
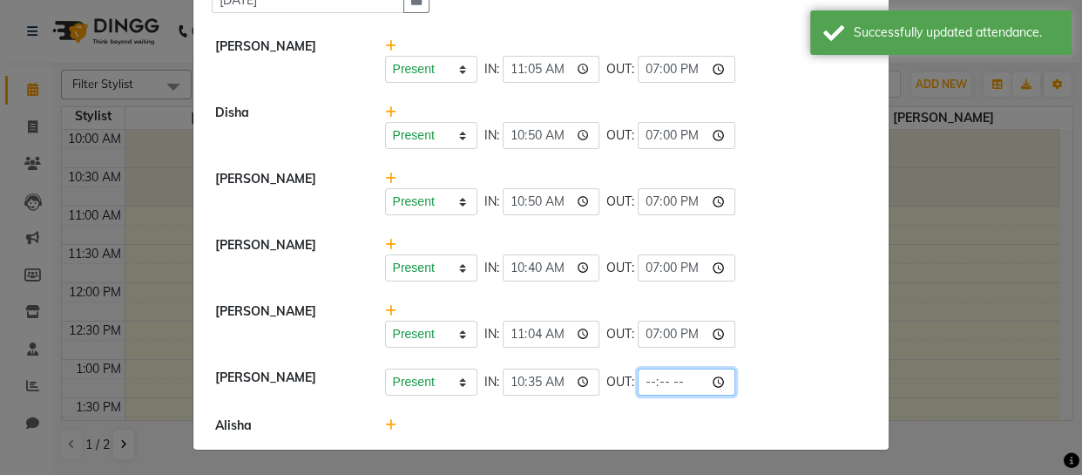
click at [638, 381] on input "time" at bounding box center [687, 382] width 98 height 27
type input "19:00"
